Goal: Information Seeking & Learning: Learn about a topic

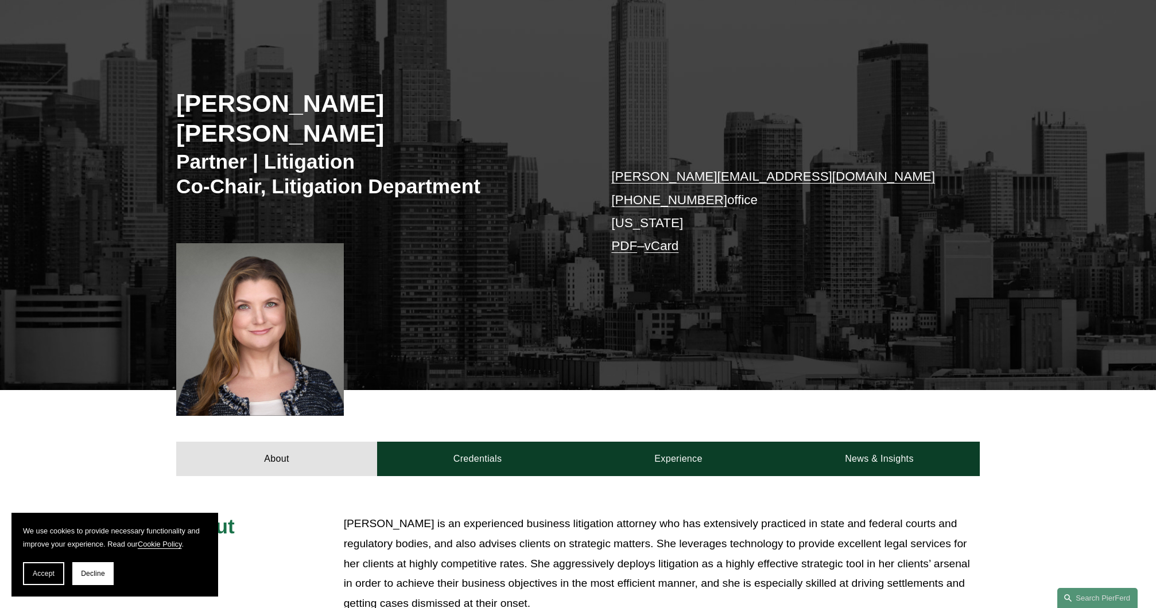
scroll to position [230, 0]
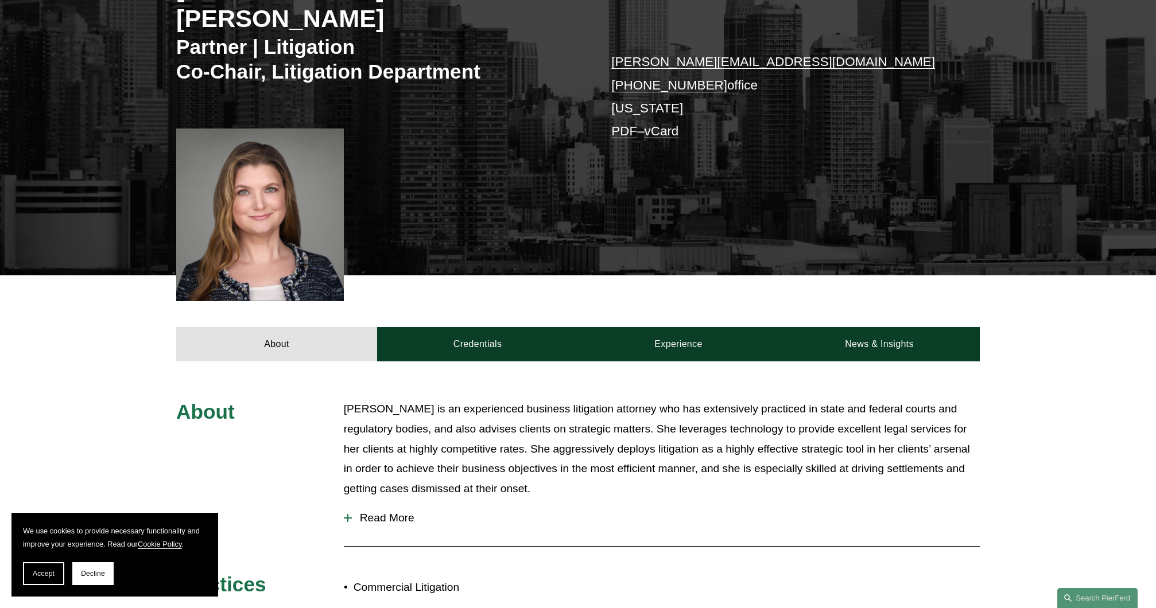
click at [394, 512] on span "Read More" at bounding box center [666, 518] width 628 height 13
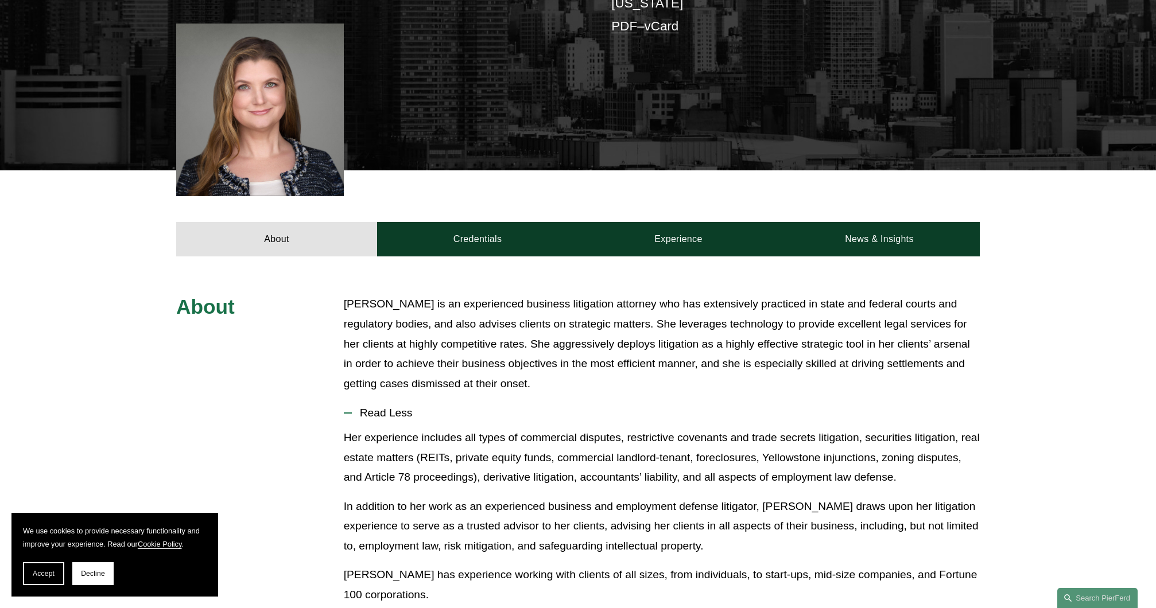
scroll to position [277, 0]
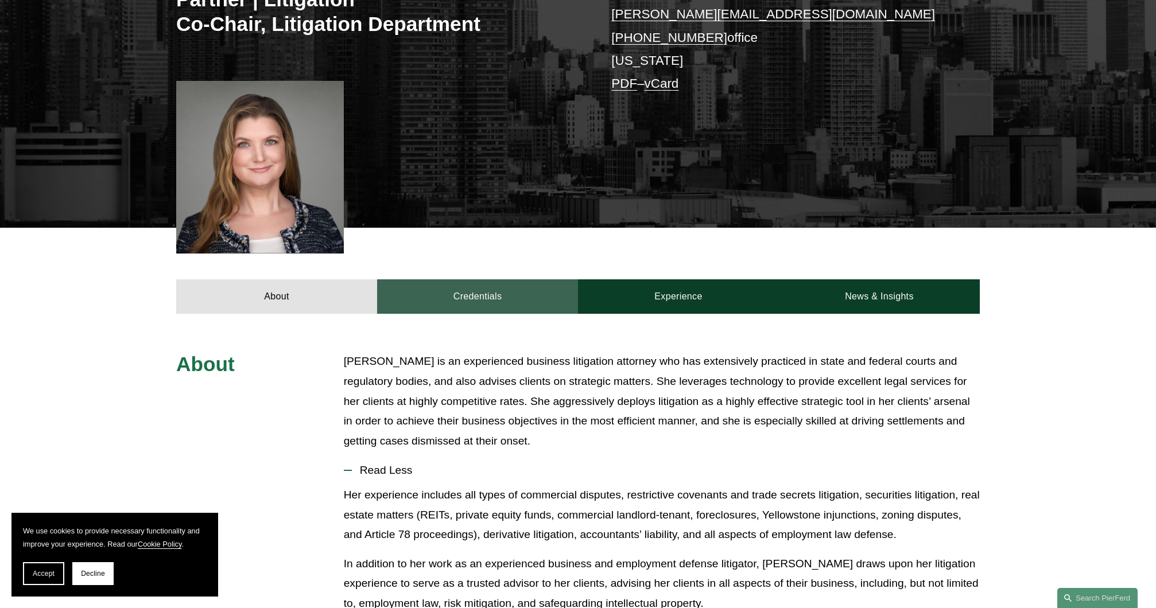
click at [526, 284] on link "Credentials" at bounding box center [477, 297] width 201 height 34
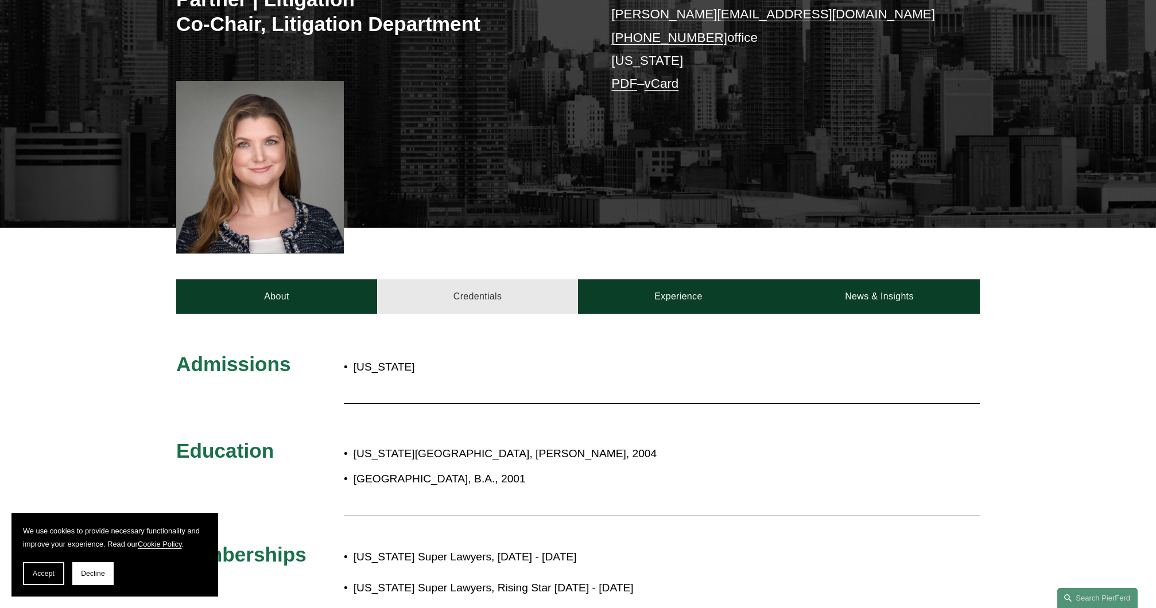
click at [519, 280] on link "Credentials" at bounding box center [477, 297] width 201 height 34
click at [712, 284] on link "Experience" at bounding box center [678, 297] width 201 height 34
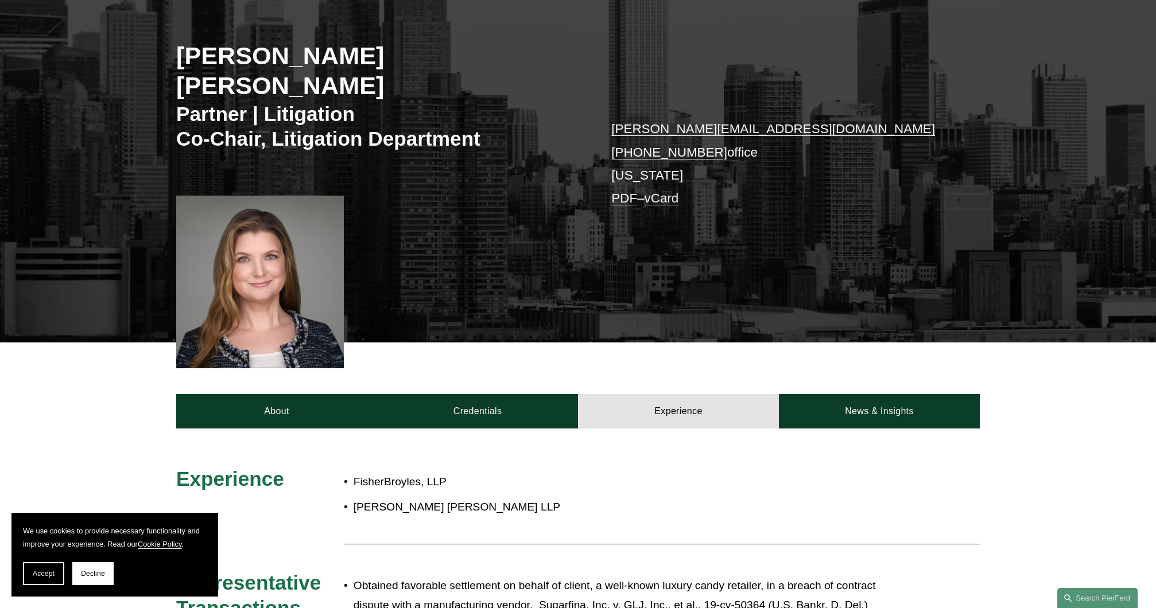
scroll to position [105, 0]
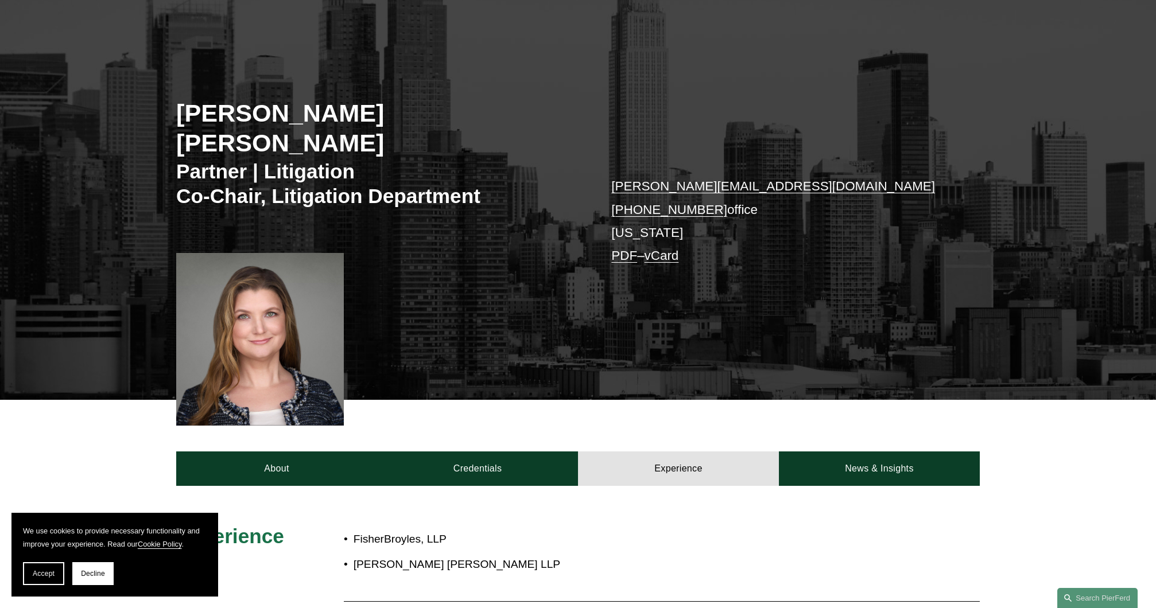
click at [620, 530] on p "FisherBroyles, LLP" at bounding box center [617, 540] width 526 height 20
click at [882, 452] on link "News & Insights" at bounding box center [879, 469] width 201 height 34
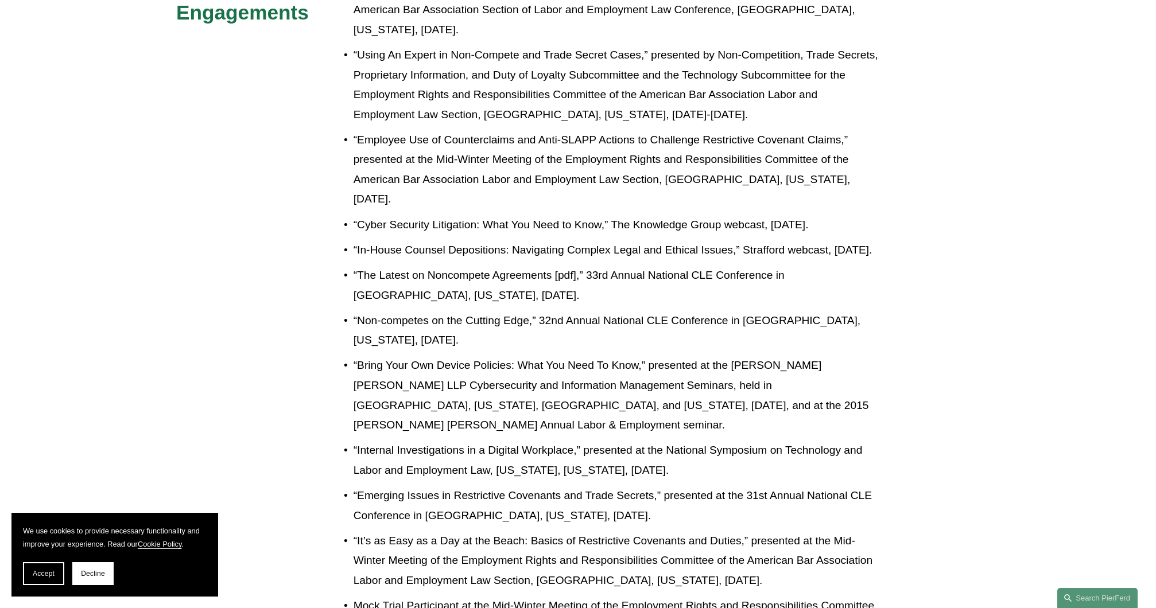
scroll to position [1767, 0]
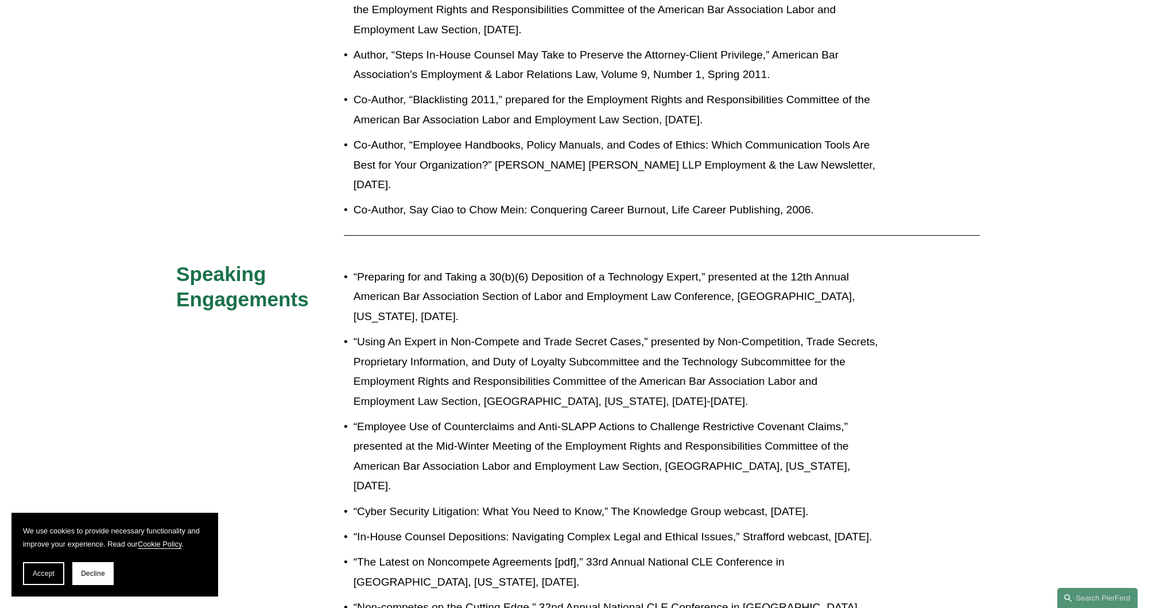
drag, startPoint x: 16, startPoint y: 195, endPoint x: 154, endPoint y: 185, distance: 138.7
click at [16, 195] on div "In the News Quoted, Agenda, Directors’ Emails, Texts at Forefront of Fox Deriva…" at bounding box center [578, 57] width 1156 height 2391
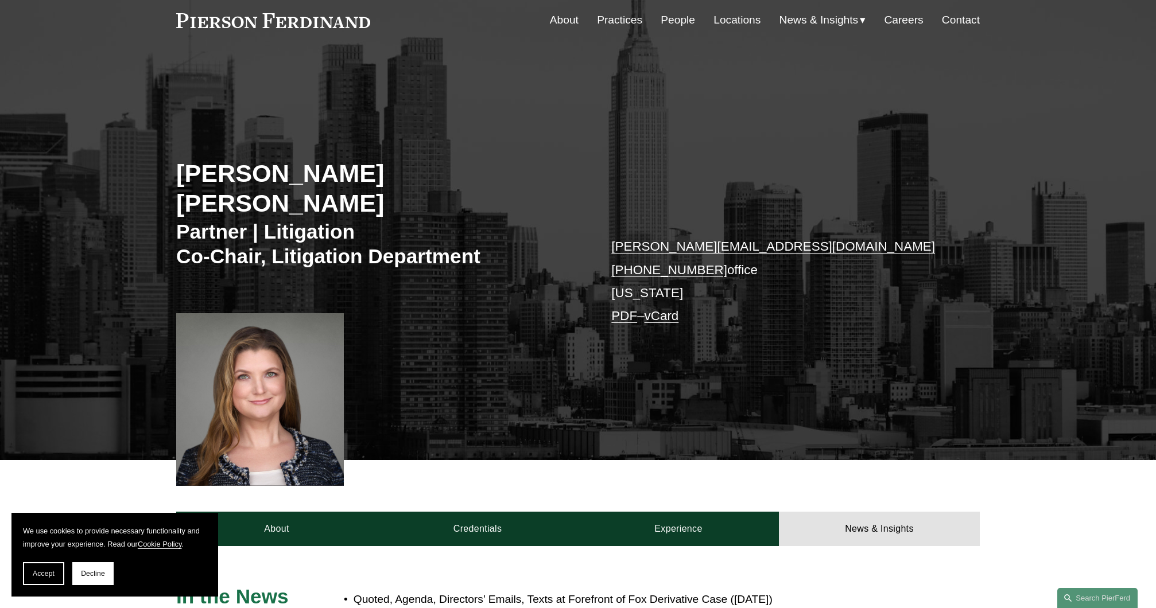
scroll to position [160, 0]
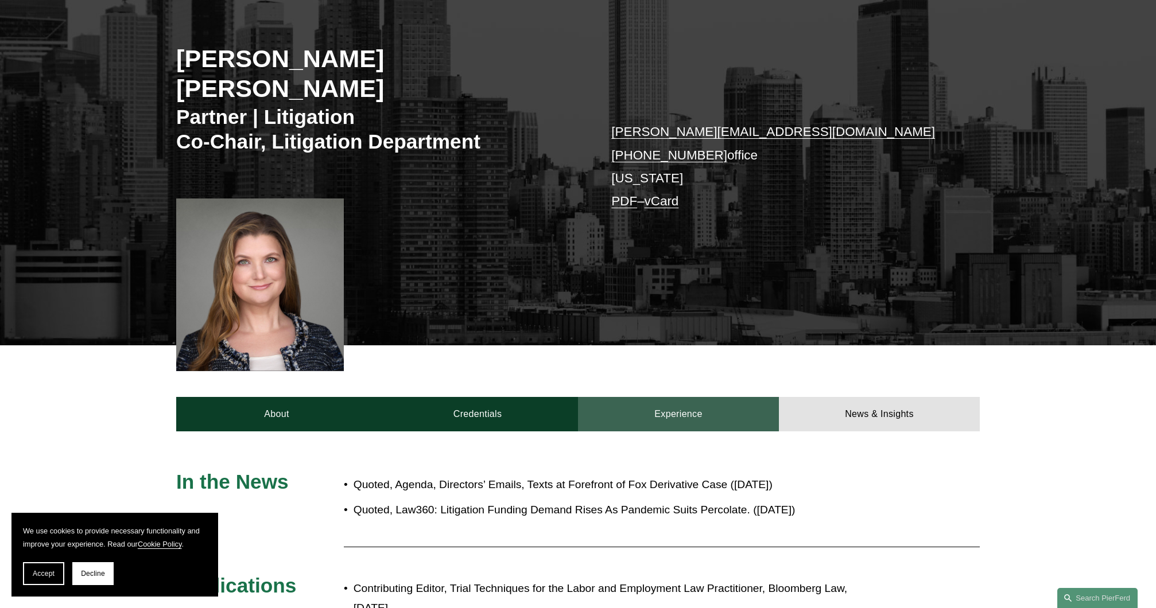
click at [658, 397] on link "Experience" at bounding box center [678, 414] width 201 height 34
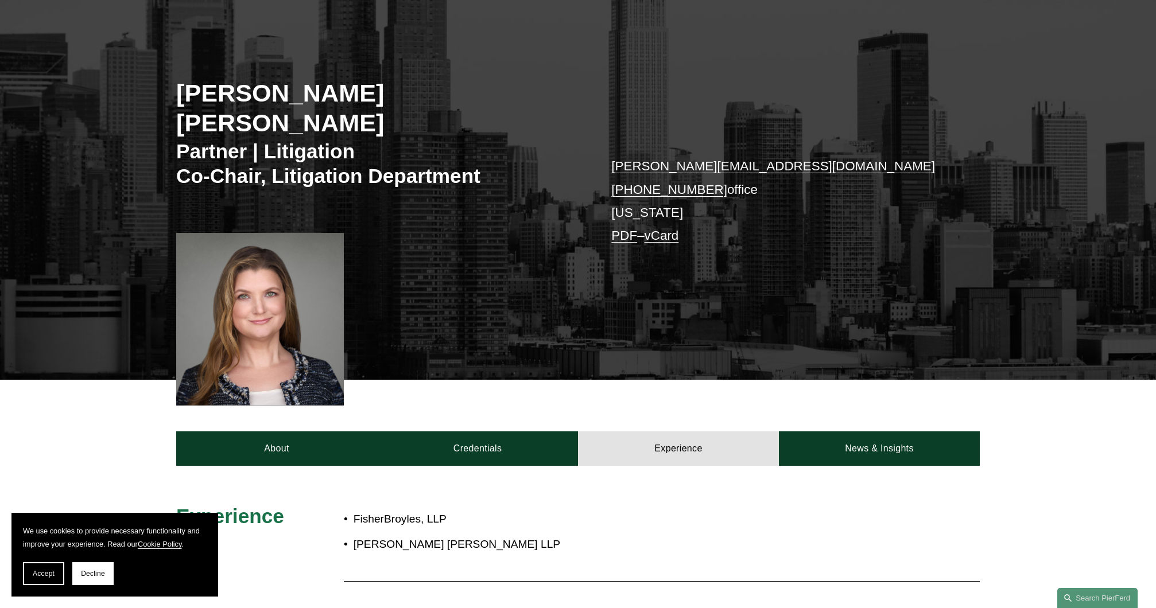
scroll to position [103, 0]
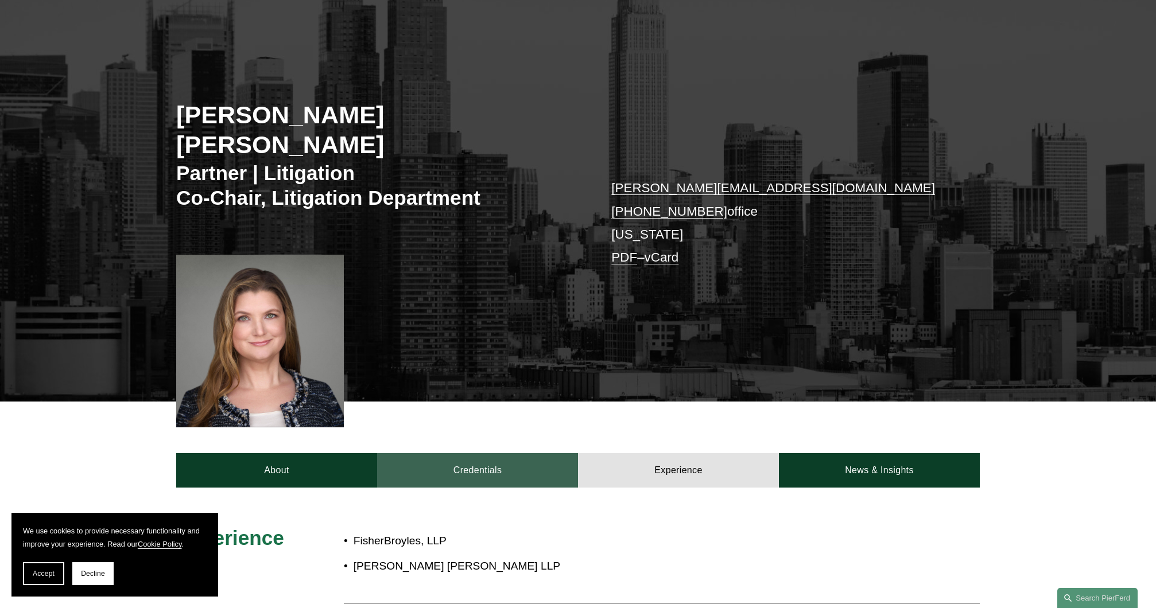
click at [458, 453] on link "Credentials" at bounding box center [477, 470] width 201 height 34
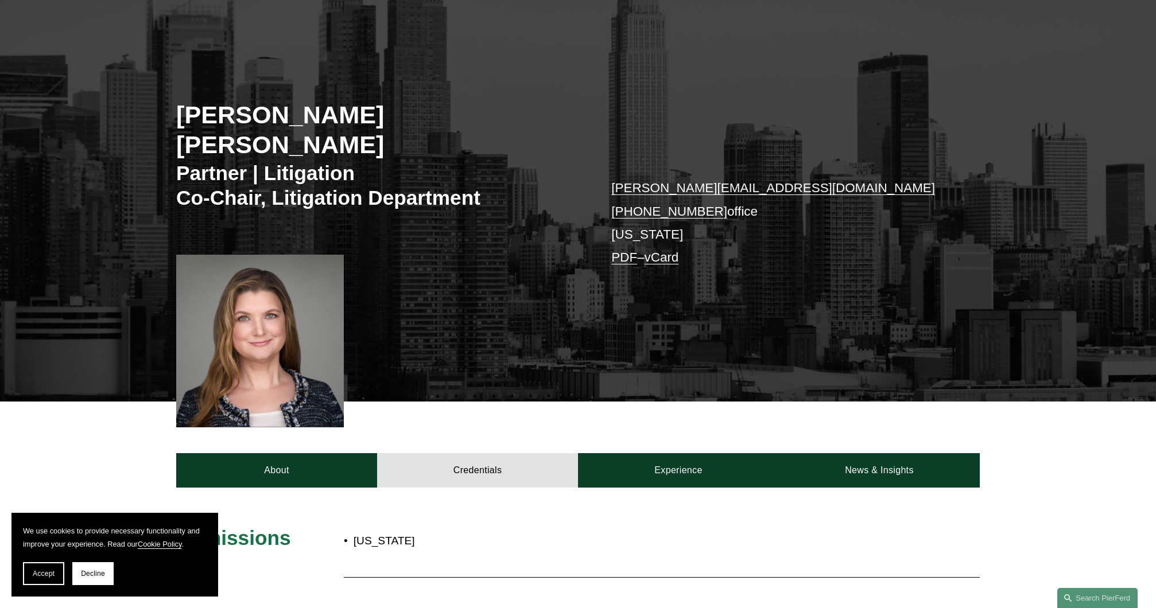
scroll to position [161, 0]
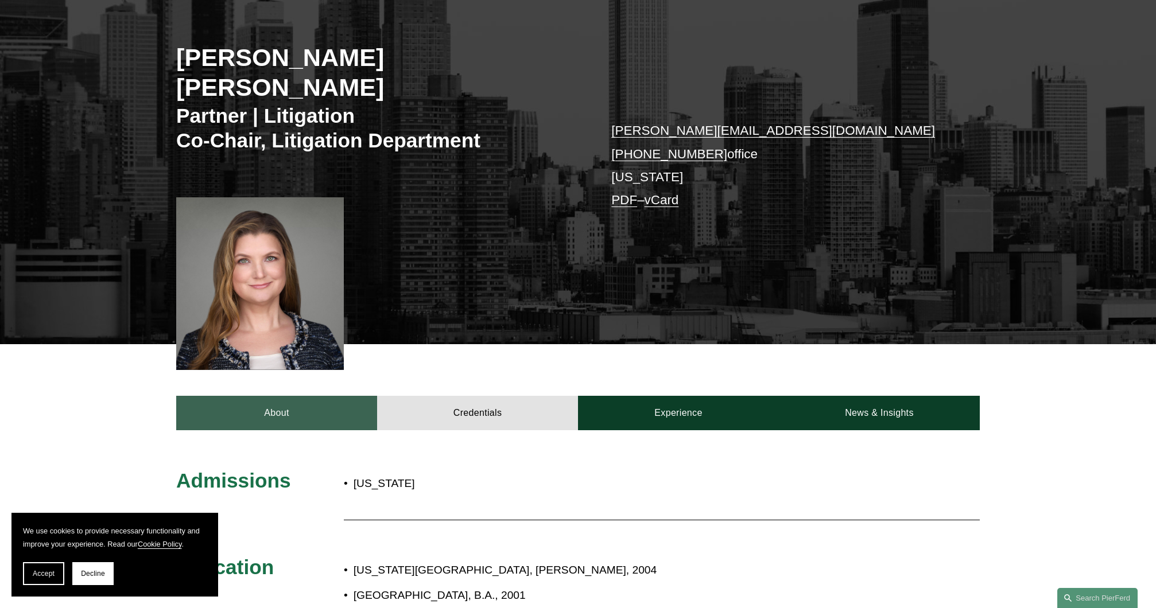
click at [348, 396] on link "About" at bounding box center [276, 413] width 201 height 34
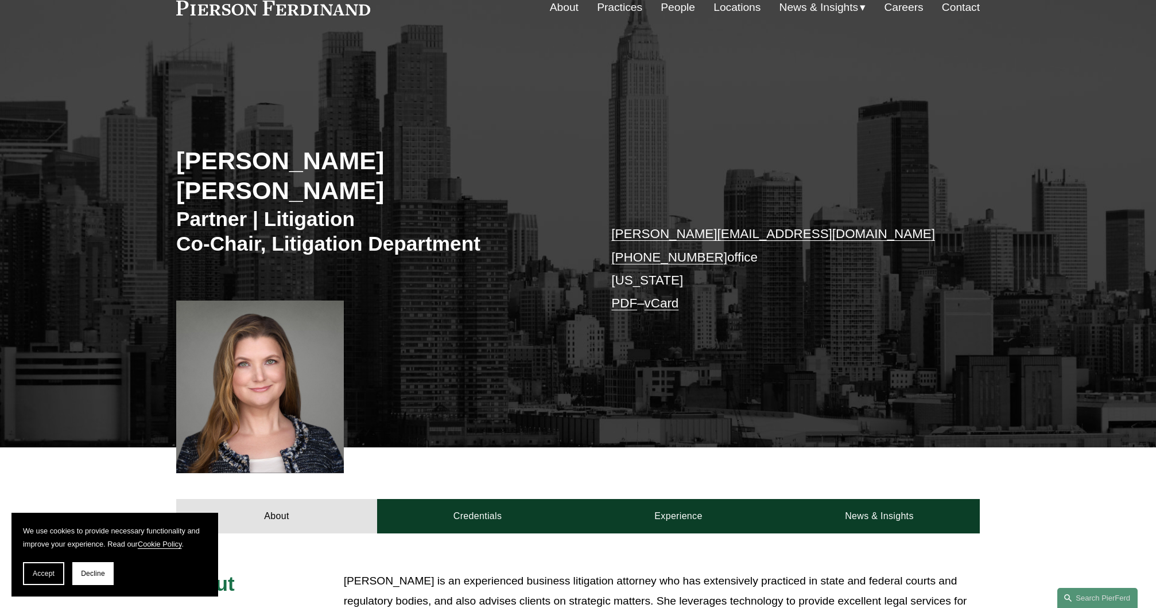
scroll to position [0, 0]
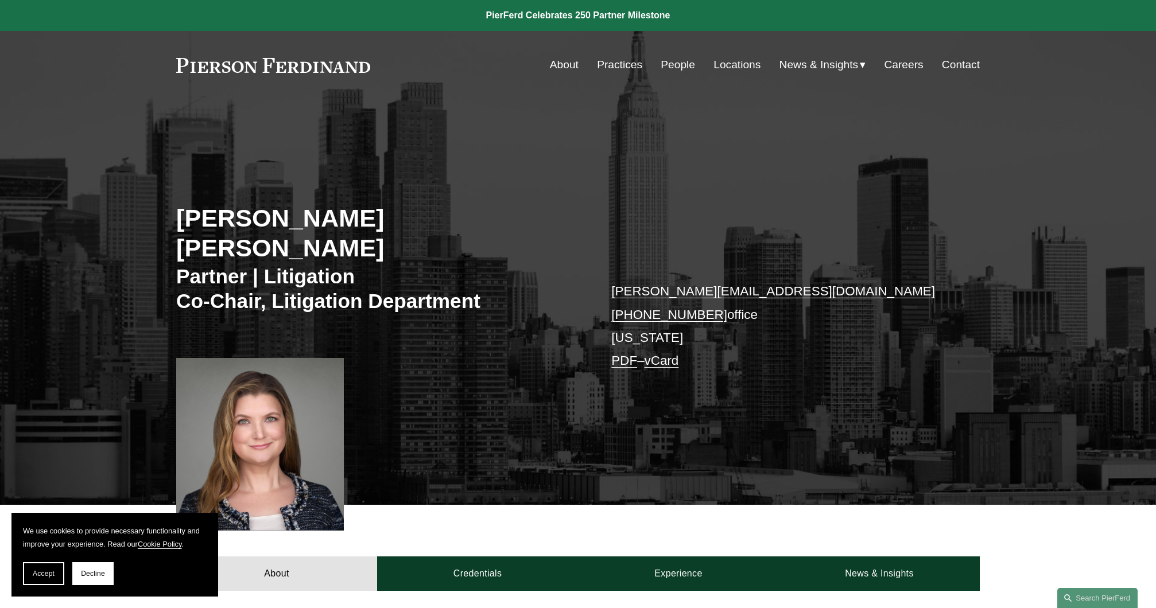
click at [677, 61] on link "People" at bounding box center [678, 65] width 34 height 22
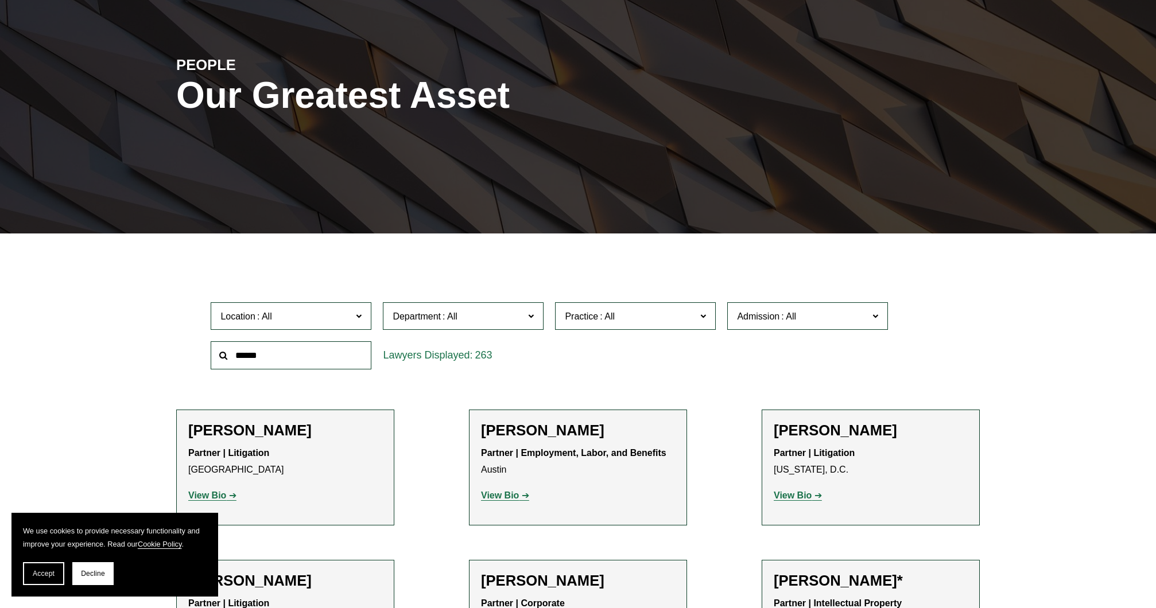
scroll to position [230, 0]
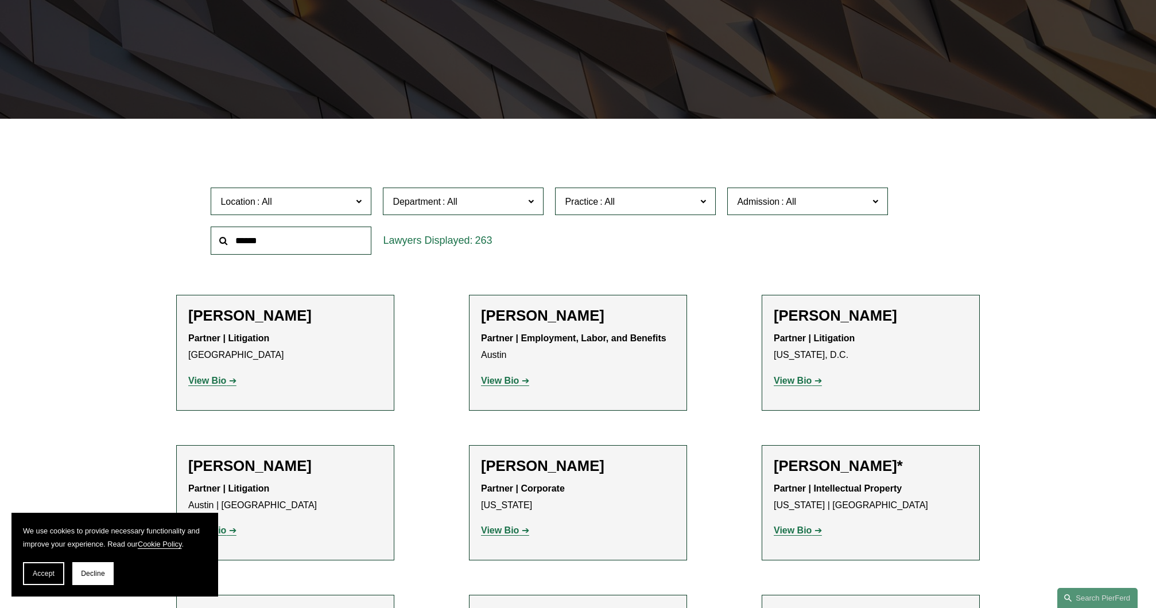
click at [709, 254] on div "Location All Atlanta Austin Bellevue Boston Charlotte Chicago Cincinnati Clevel…" at bounding box center [578, 221] width 746 height 79
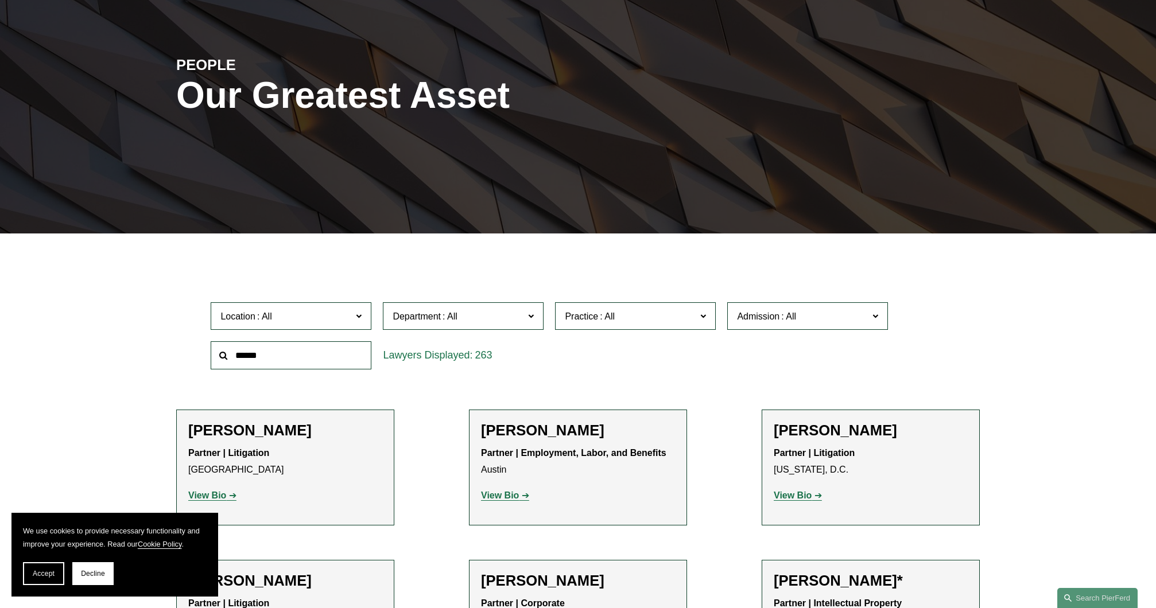
scroll to position [0, 0]
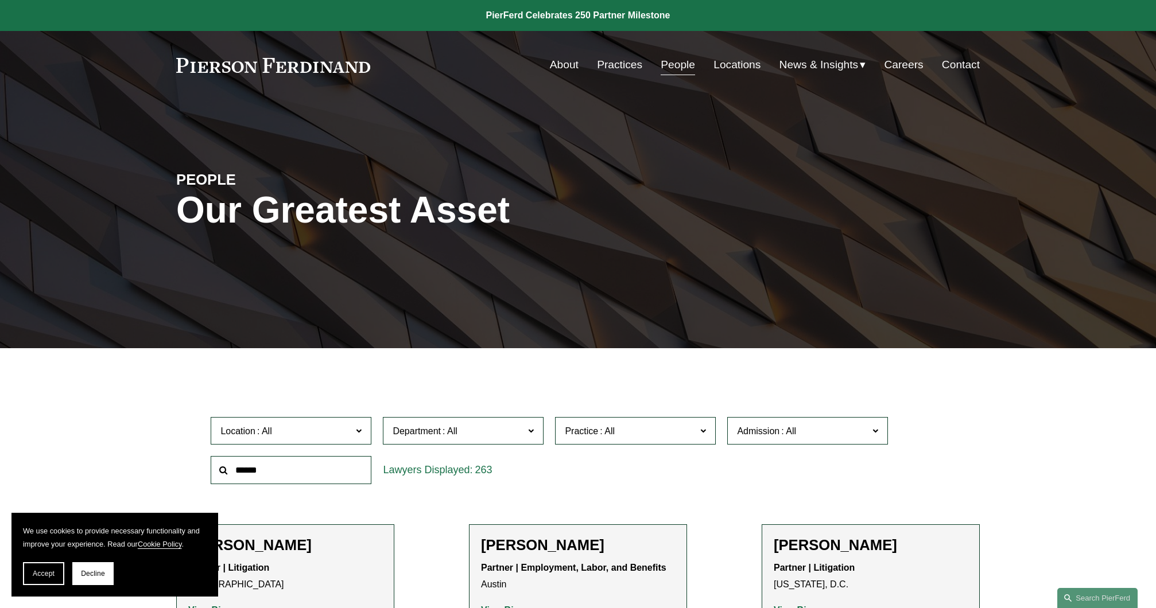
click at [681, 65] on link "People" at bounding box center [678, 65] width 34 height 22
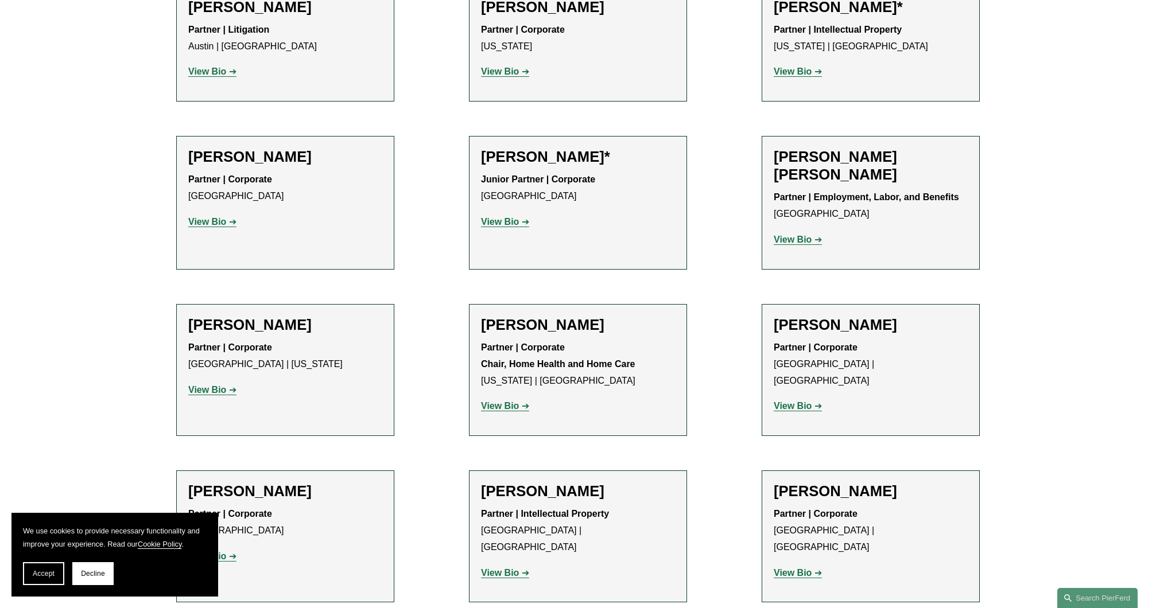
scroll to position [918, 0]
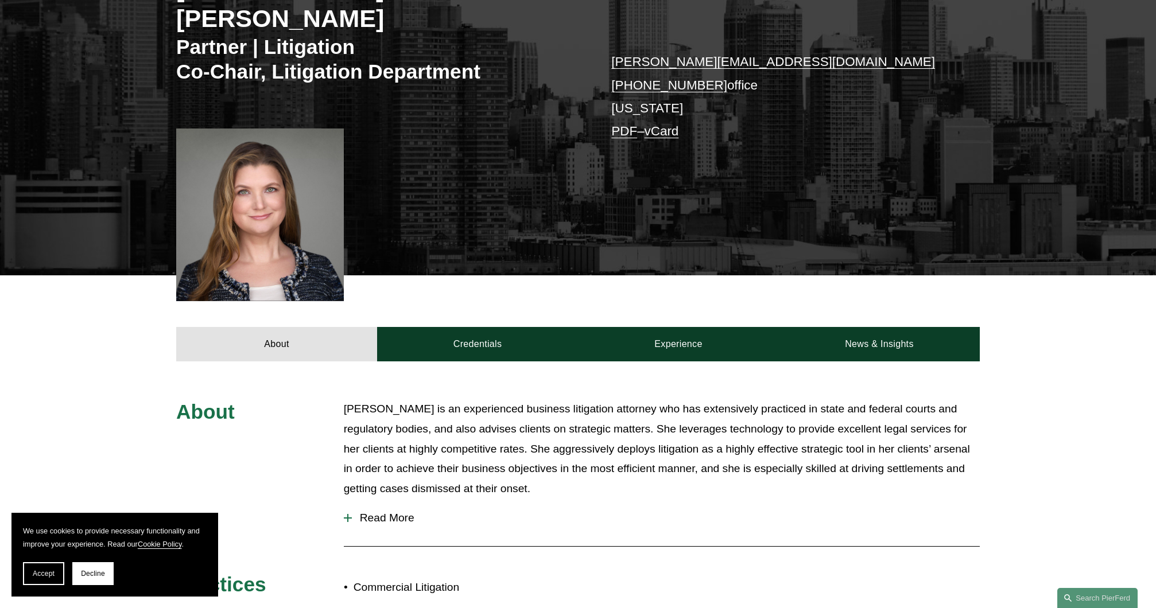
scroll to position [287, 0]
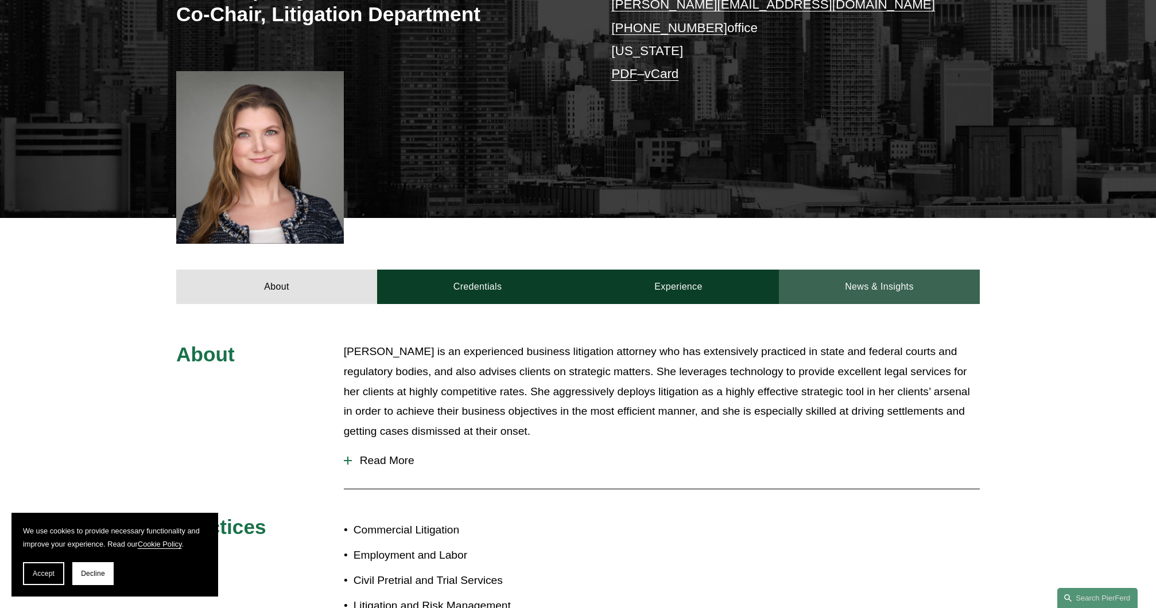
click at [908, 270] on link "News & Insights" at bounding box center [879, 287] width 201 height 34
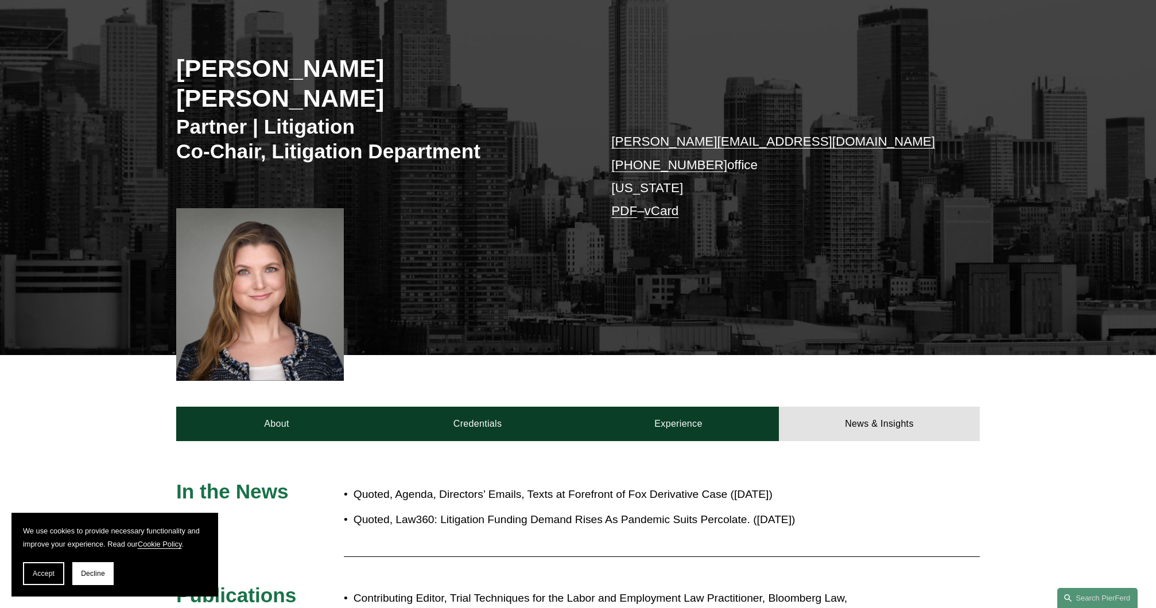
scroll to position [195, 0]
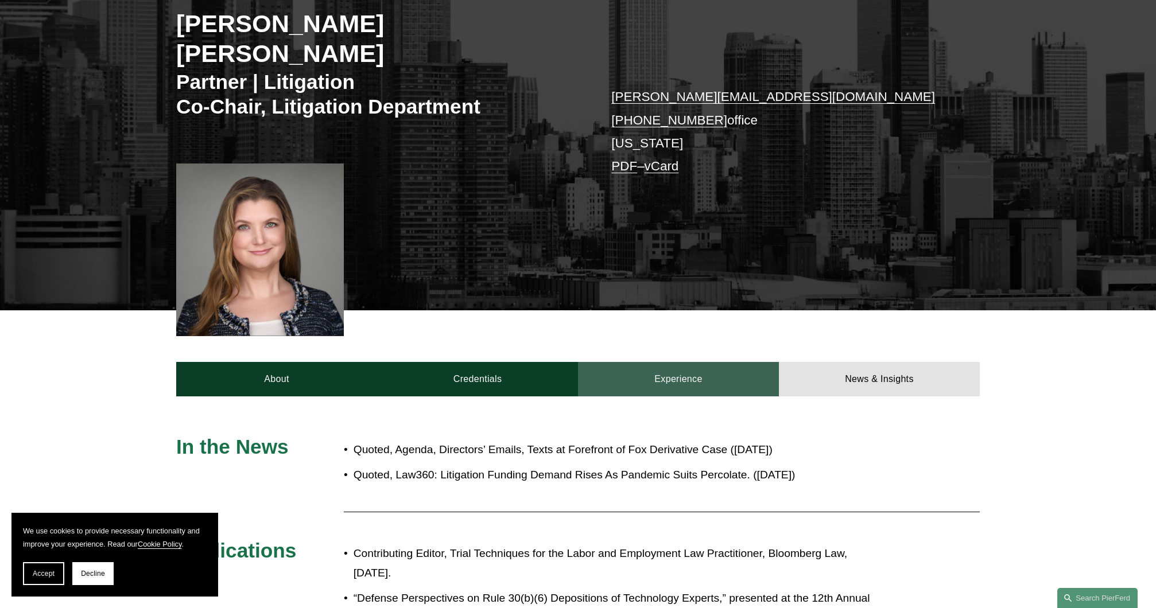
click at [705, 362] on link "Experience" at bounding box center [678, 379] width 201 height 34
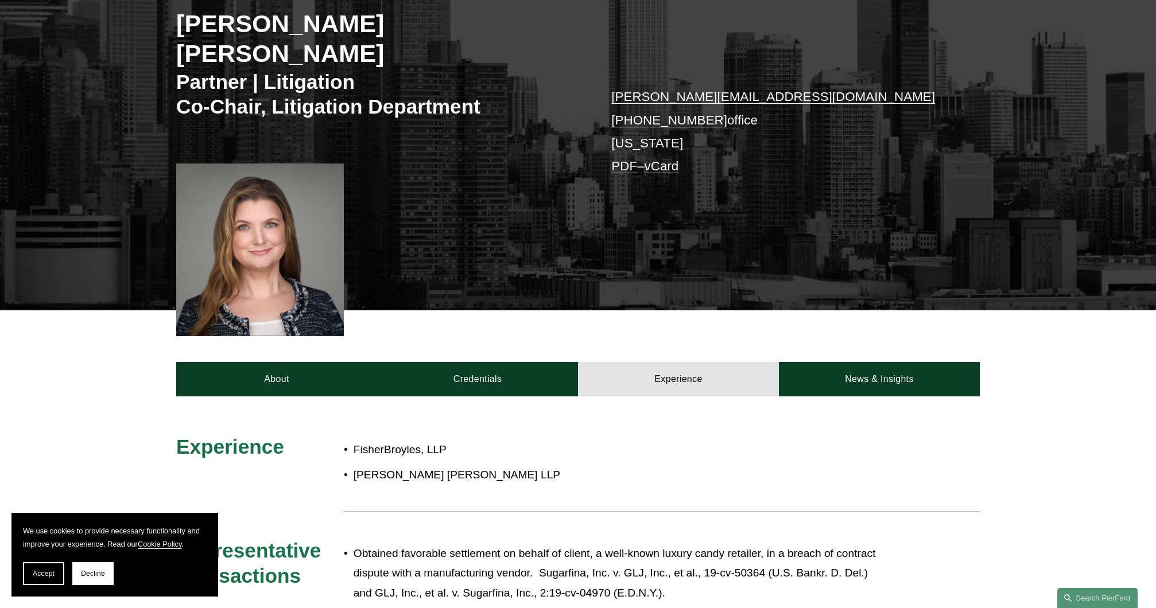
scroll to position [309, 0]
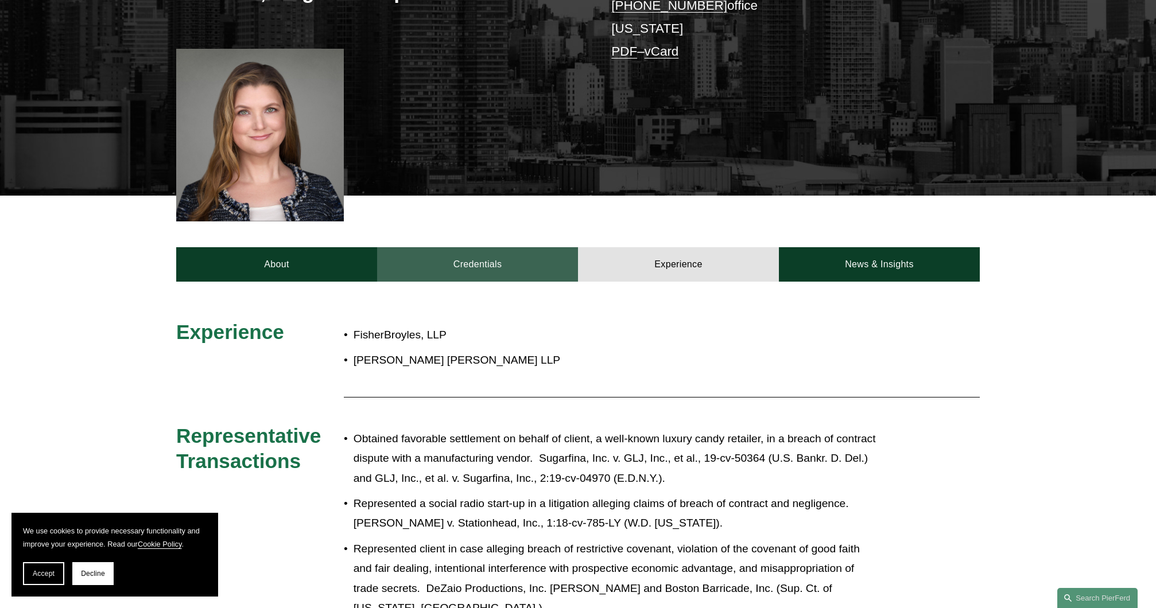
click at [483, 247] on link "Credentials" at bounding box center [477, 264] width 201 height 34
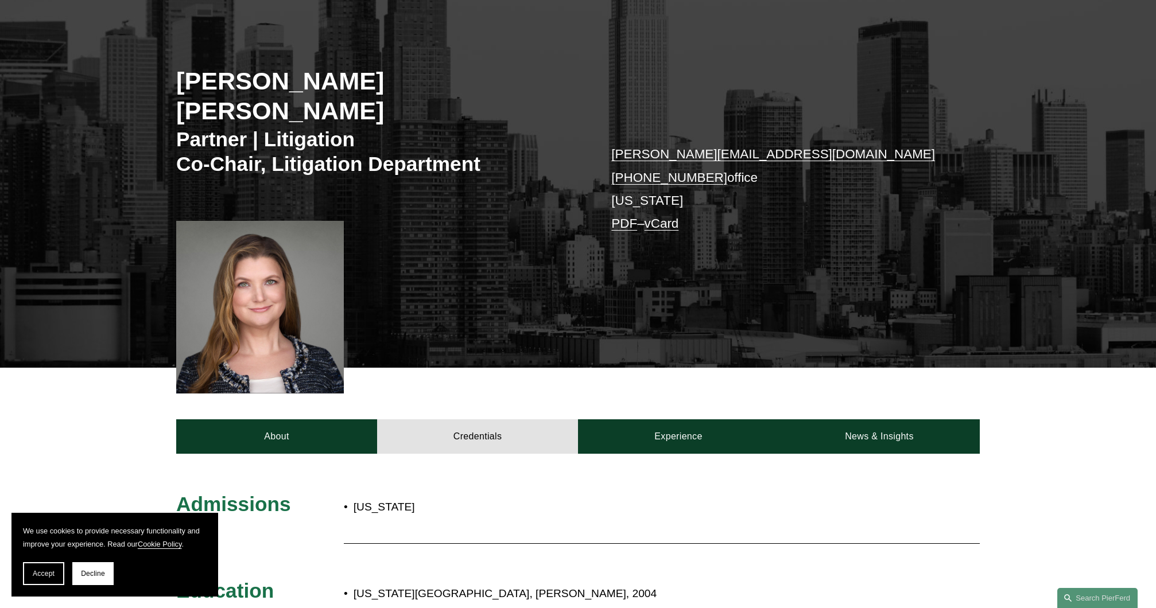
scroll to position [195, 0]
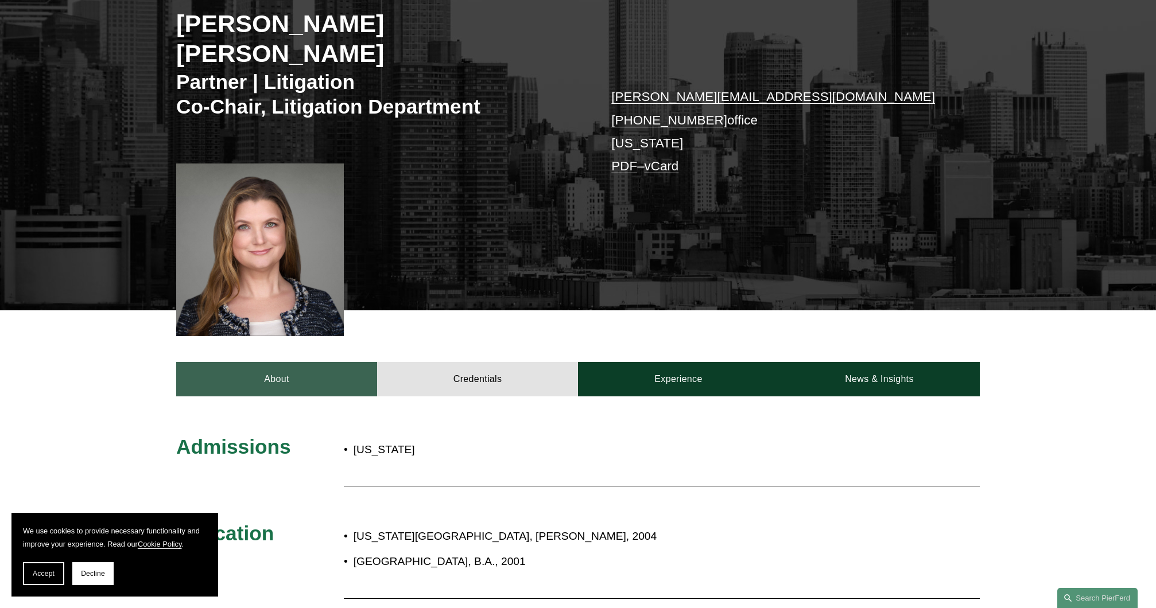
click at [299, 362] on link "About" at bounding box center [276, 379] width 201 height 34
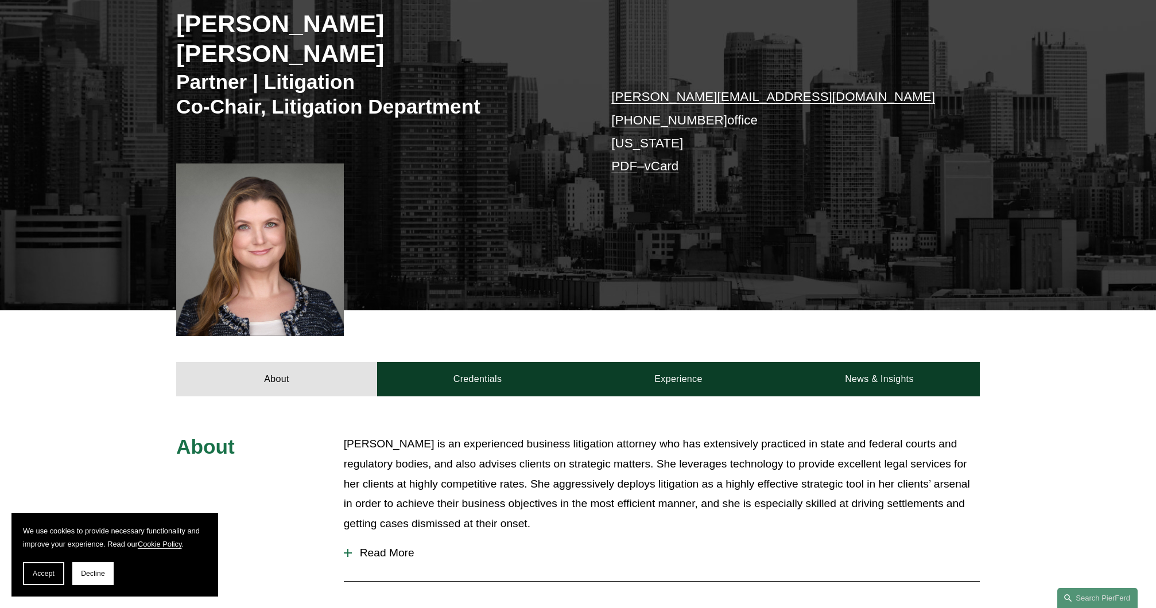
click at [409, 547] on span "Read More" at bounding box center [666, 553] width 628 height 13
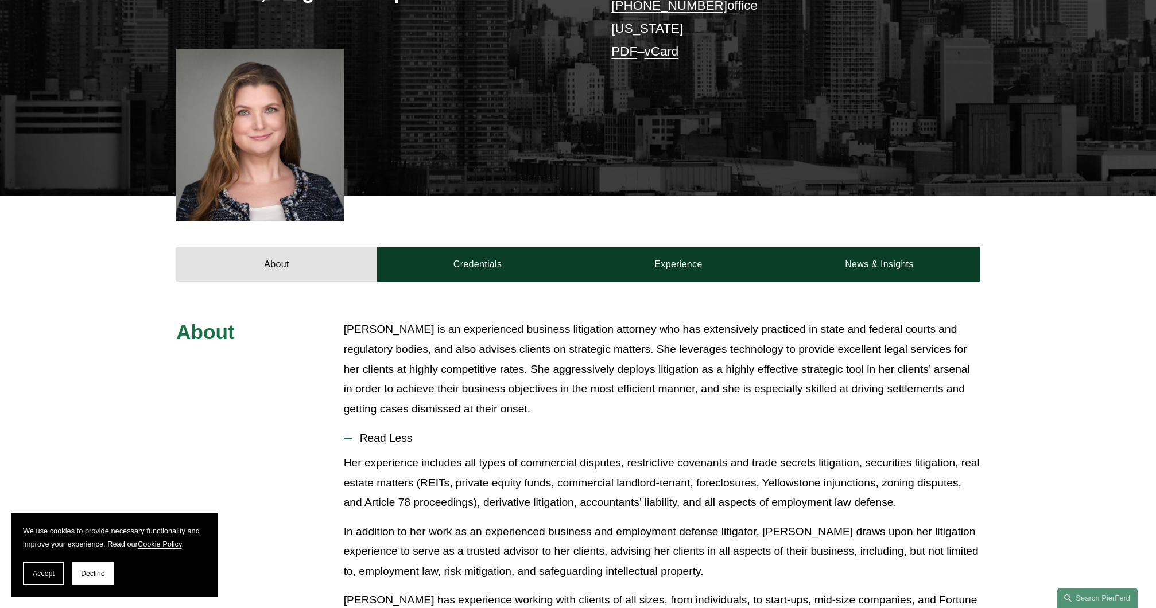
scroll to position [137, 0]
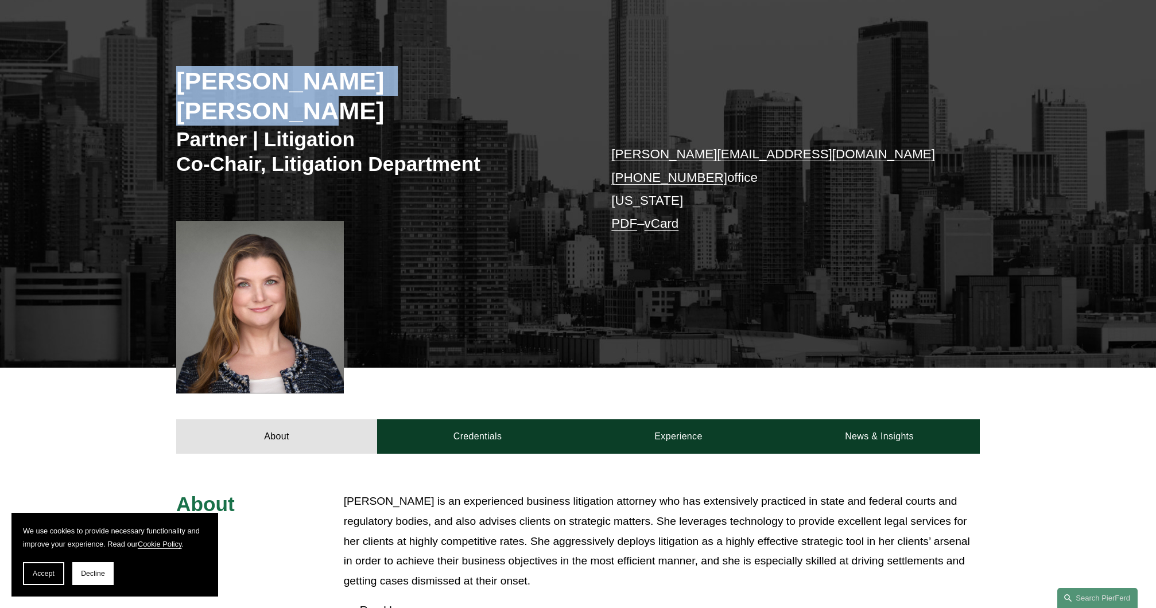
drag, startPoint x: 472, startPoint y: 79, endPoint x: 165, endPoint y: 98, distance: 307.7
click at [165, 98] on div "Christina H. Bost Seaton Partner | Litigation Co-Chair, Litigation Department c…" at bounding box center [578, 182] width 1156 height 371
click at [208, 82] on h2 "[PERSON_NAME] [PERSON_NAME]" at bounding box center [377, 96] width 402 height 60
drag, startPoint x: 174, startPoint y: 79, endPoint x: 377, endPoint y: 86, distance: 202.8
click at [377, 86] on div "Christina H. Bost Seaton Partner | Litigation Co-Chair, Litigation Department c…" at bounding box center [578, 182] width 1156 height 371
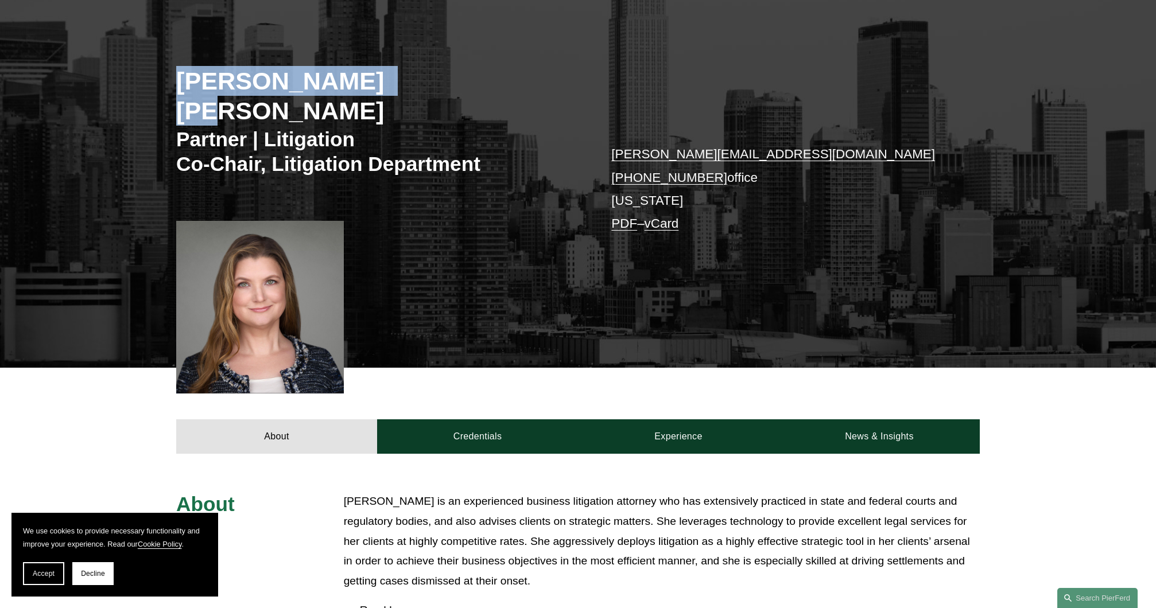
copy h2 "Christina H. Bost"
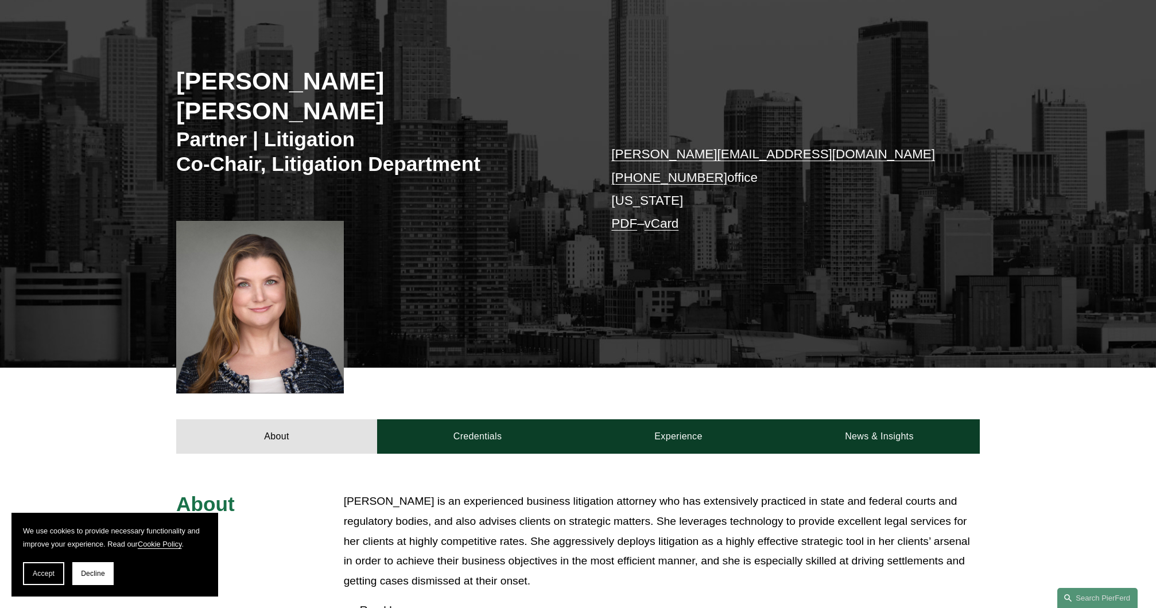
click at [463, 268] on div "Christina H. Bost Seaton Partner | Litigation Co-Chair, Litigation Department c…" at bounding box center [578, 182] width 1156 height 371
click at [924, 420] on link "News & Insights" at bounding box center [879, 437] width 201 height 34
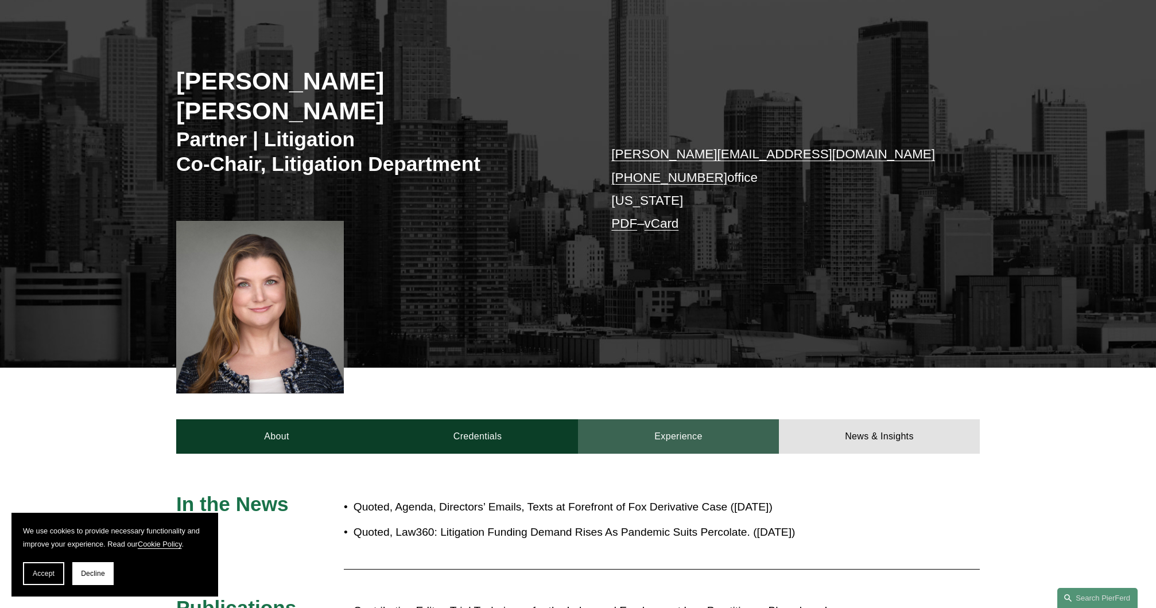
click at [728, 420] on link "Experience" at bounding box center [678, 437] width 201 height 34
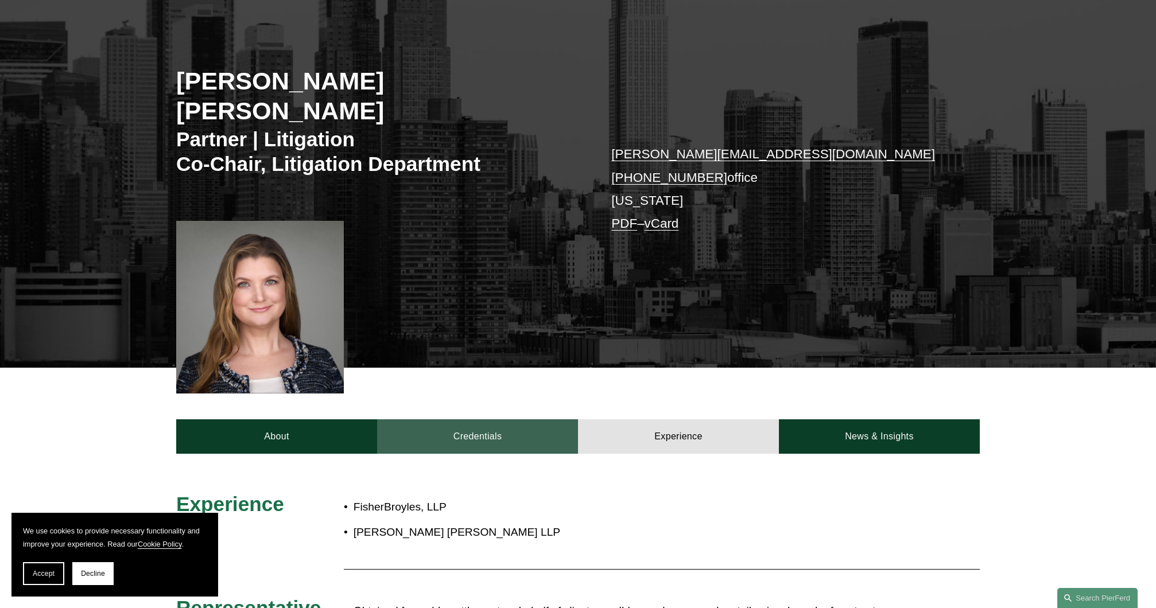
click at [431, 420] on link "Credentials" at bounding box center [477, 437] width 201 height 34
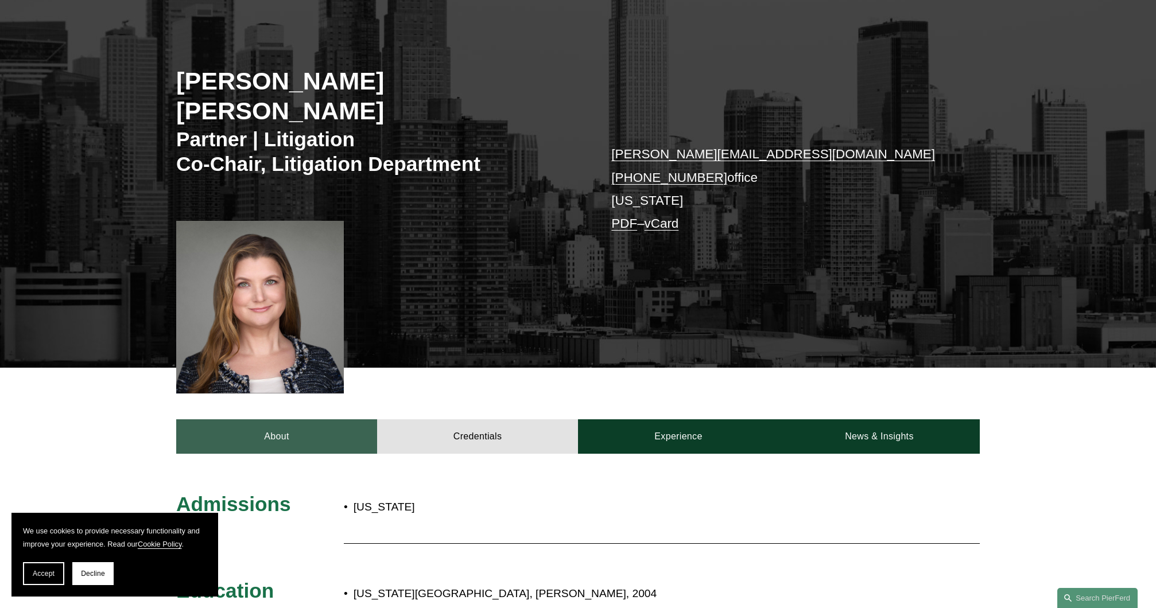
click at [328, 420] on link "About" at bounding box center [276, 437] width 201 height 34
